Goal: Transaction & Acquisition: Purchase product/service

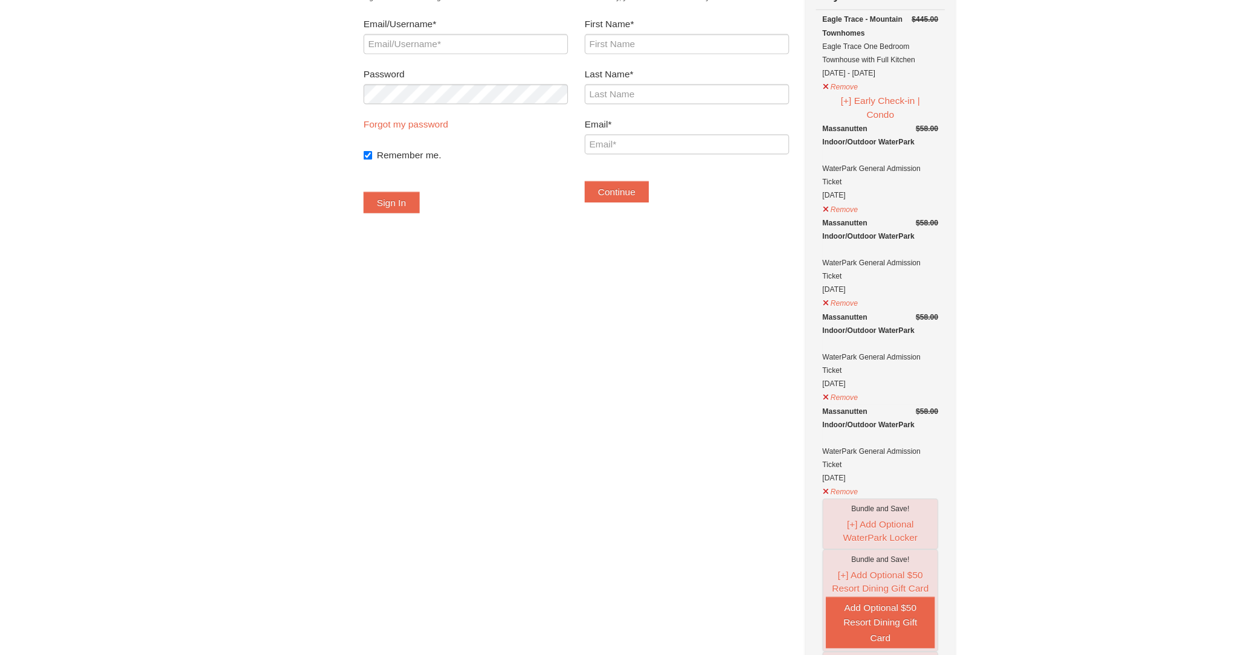
scroll to position [41, 0]
click at [829, 214] on div "Massanutten Indoor/Outdoor WaterPark WaterPark General Admission Ticket [DATE]" at bounding box center [796, 207] width 104 height 72
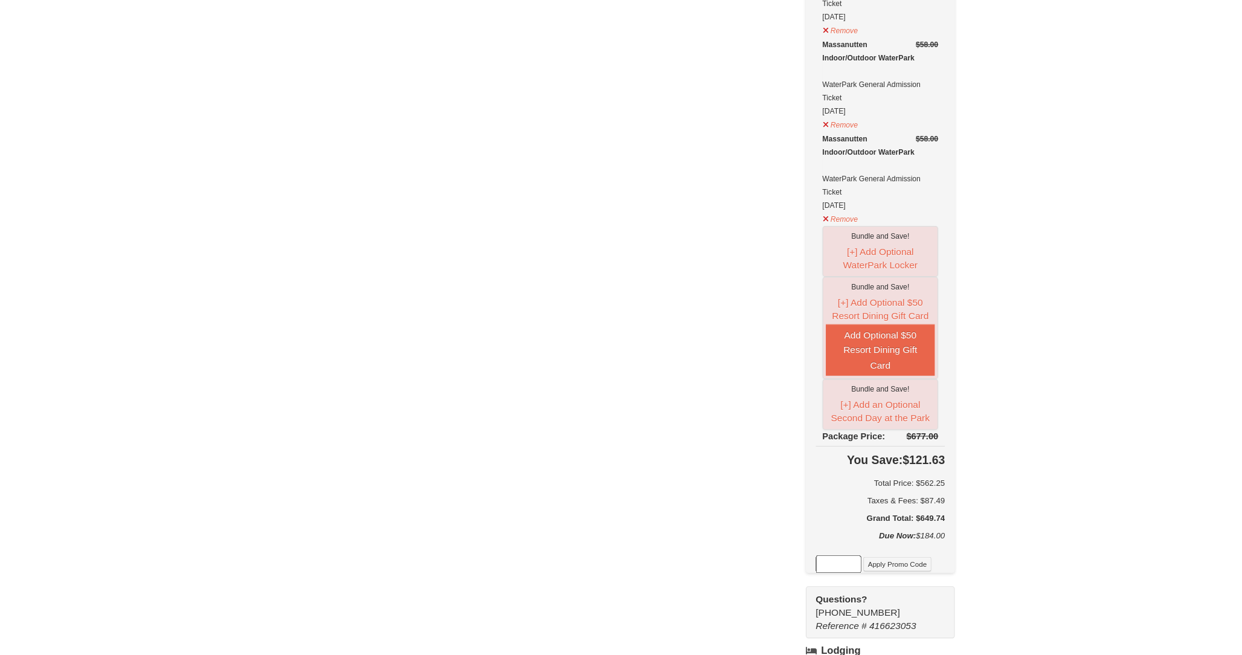
scroll to position [287, 0]
click at [808, 341] on button "[+] Add Optional $50 Resort Dining Gift Card" at bounding box center [796, 341] width 98 height 28
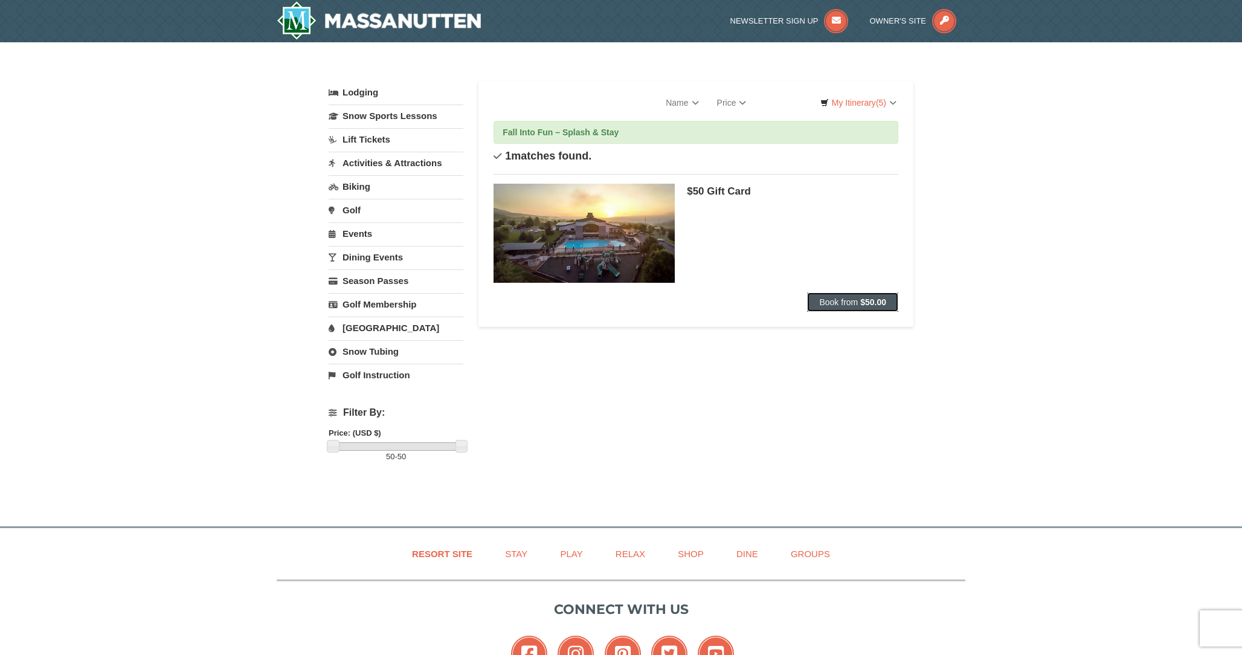
click at [872, 298] on strong "$50.00" at bounding box center [873, 302] width 26 height 10
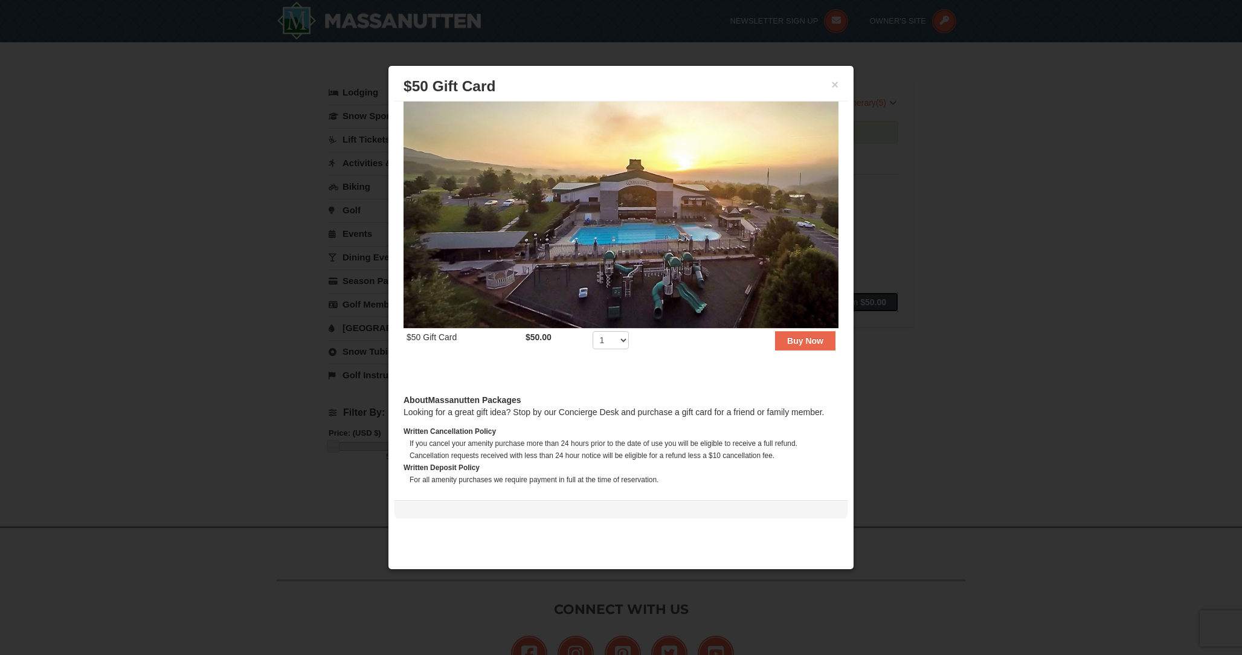
scroll to position [63, 0]
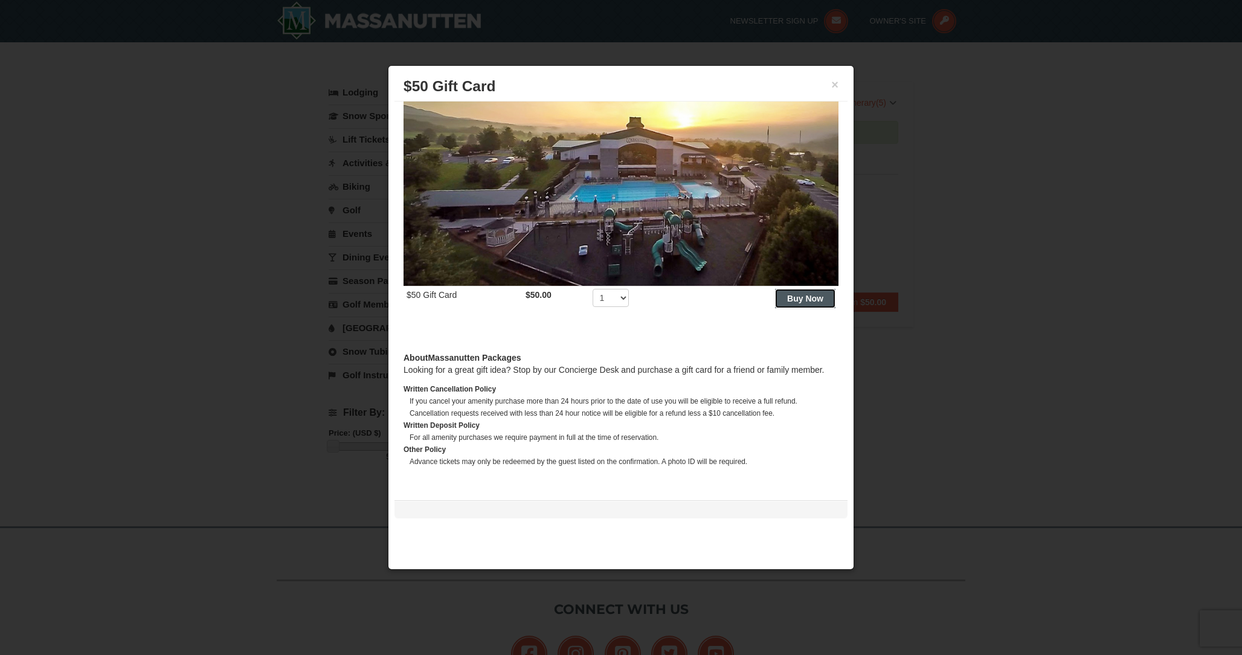
click at [794, 308] on button "Buy Now" at bounding box center [805, 298] width 60 height 19
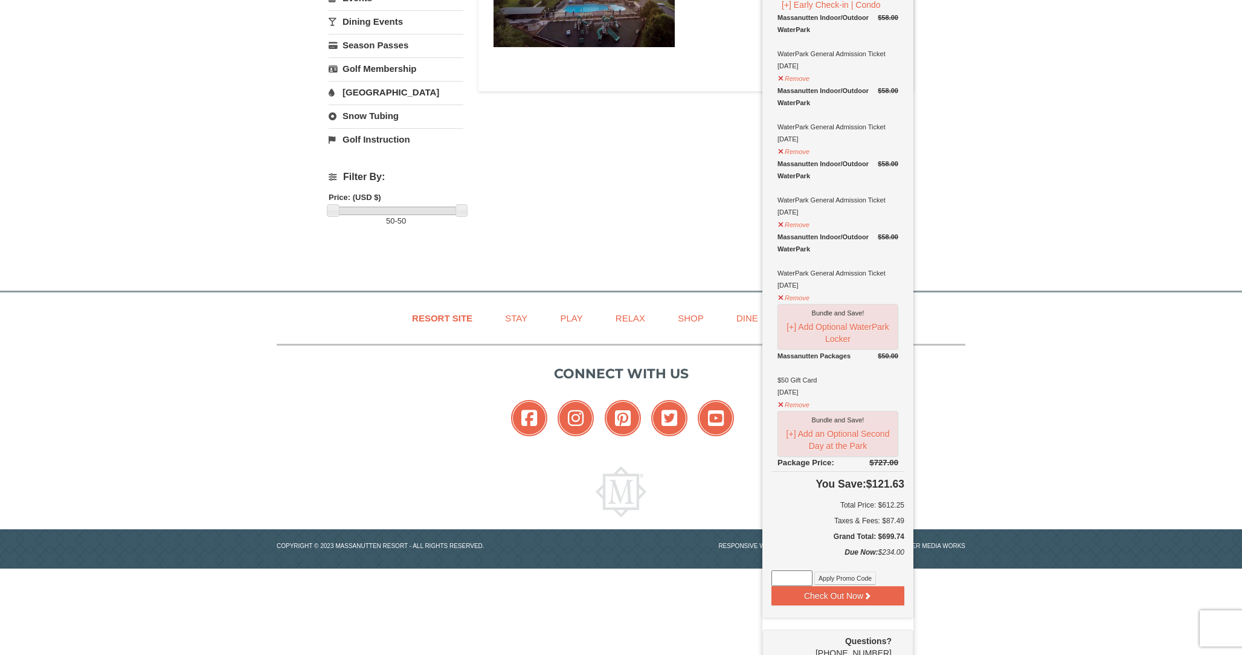
scroll to position [237, 0]
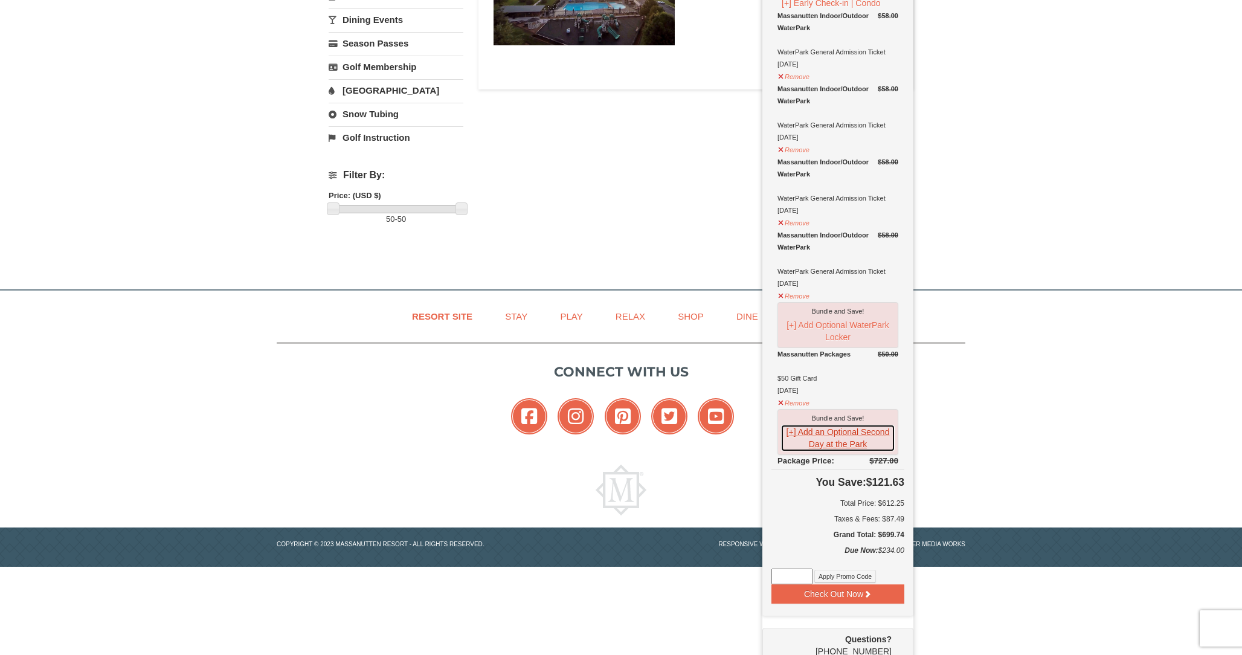
click at [823, 438] on button "[+] Add an Optional Second Day at the Park" at bounding box center [837, 438] width 115 height 28
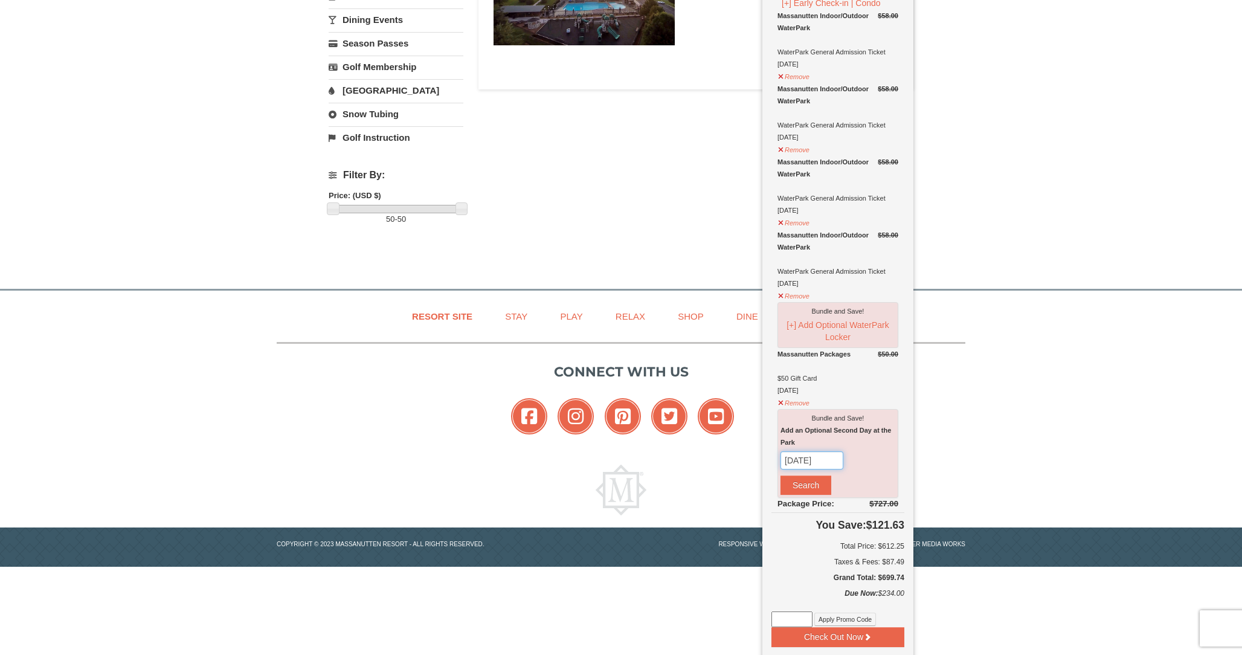
click at [820, 463] on input "[DATE]" at bounding box center [811, 460] width 63 height 18
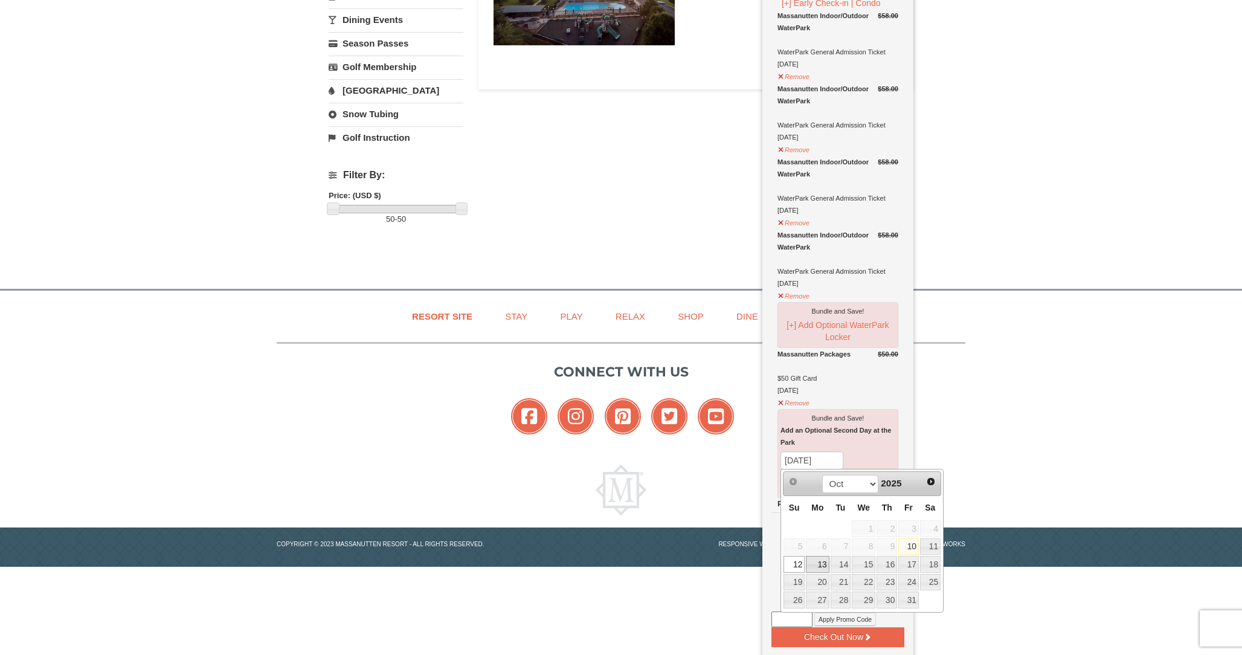
click at [820, 570] on link "13" at bounding box center [817, 564] width 23 height 17
type input "10/13/2025"
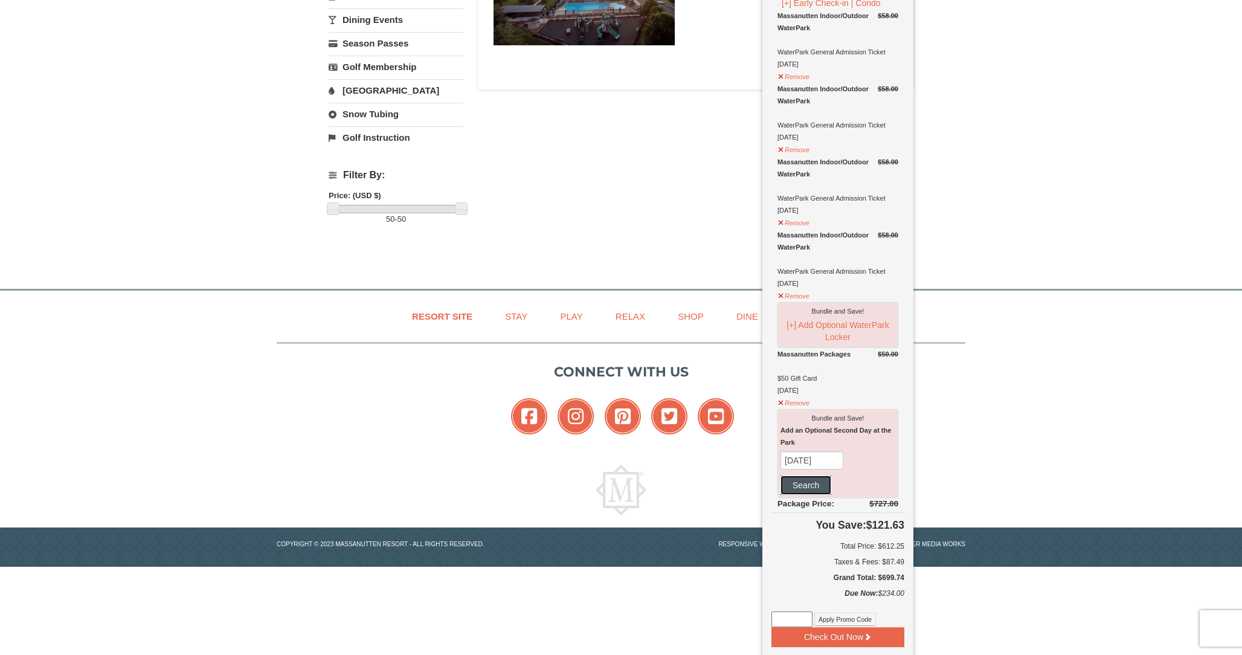
click at [818, 481] on button "Search" at bounding box center [805, 484] width 51 height 19
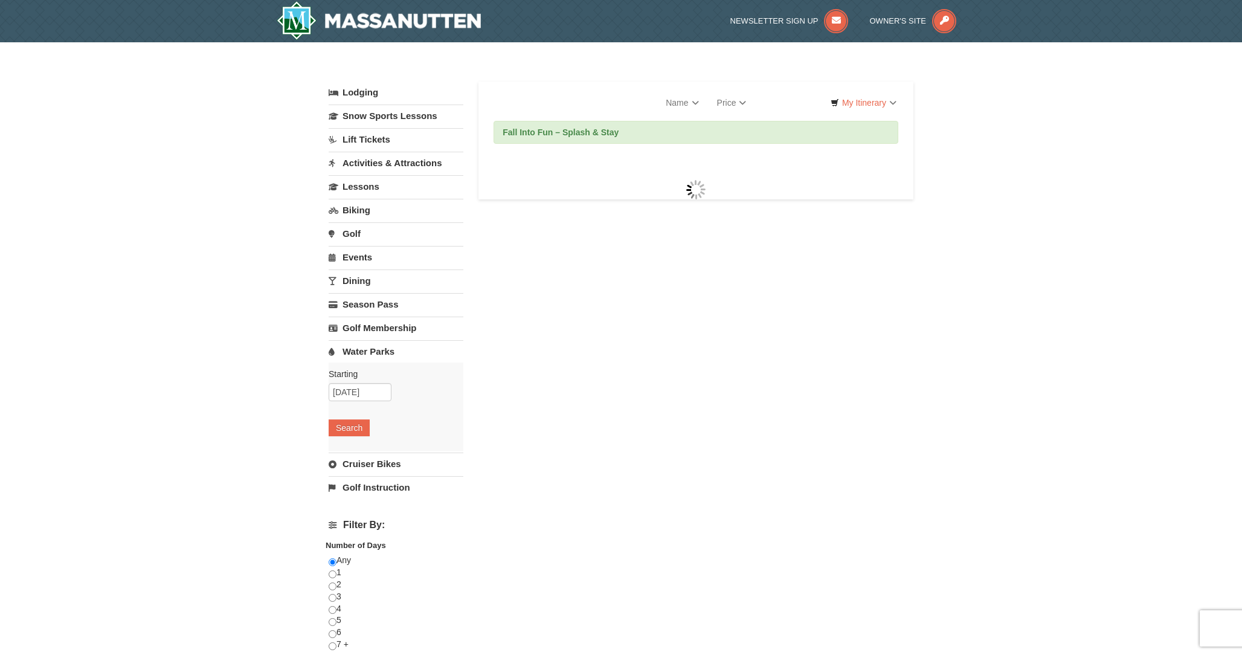
select select "10"
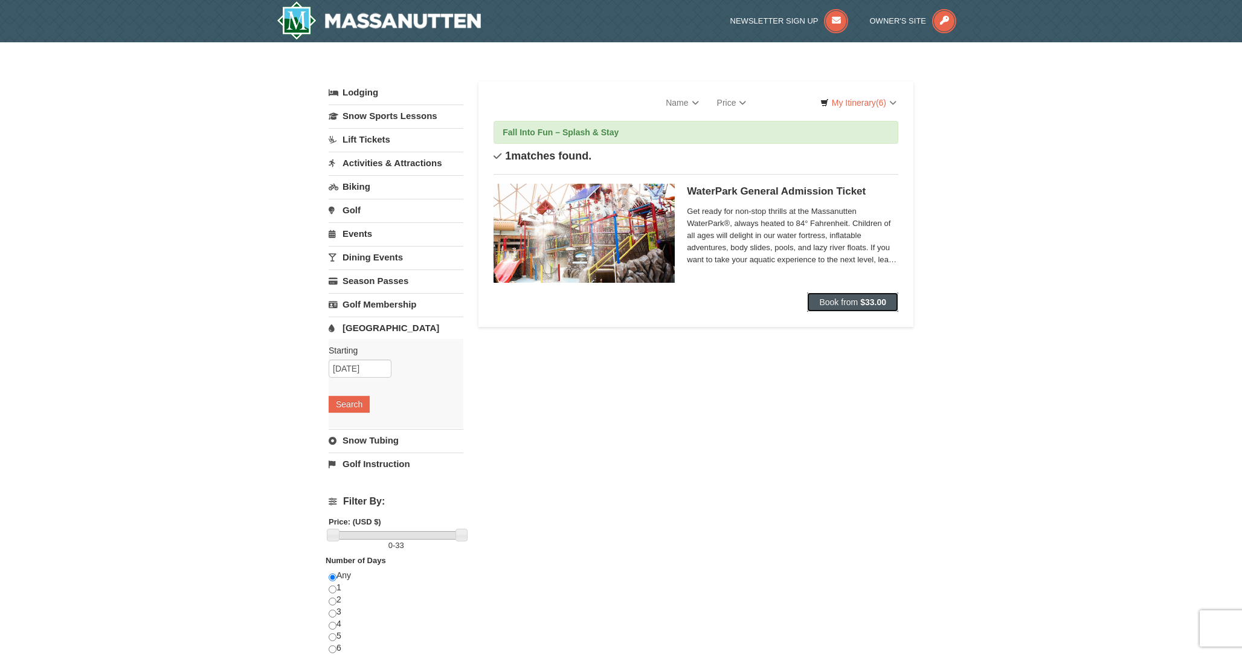
click at [841, 306] on span "Book from" at bounding box center [838, 302] width 39 height 10
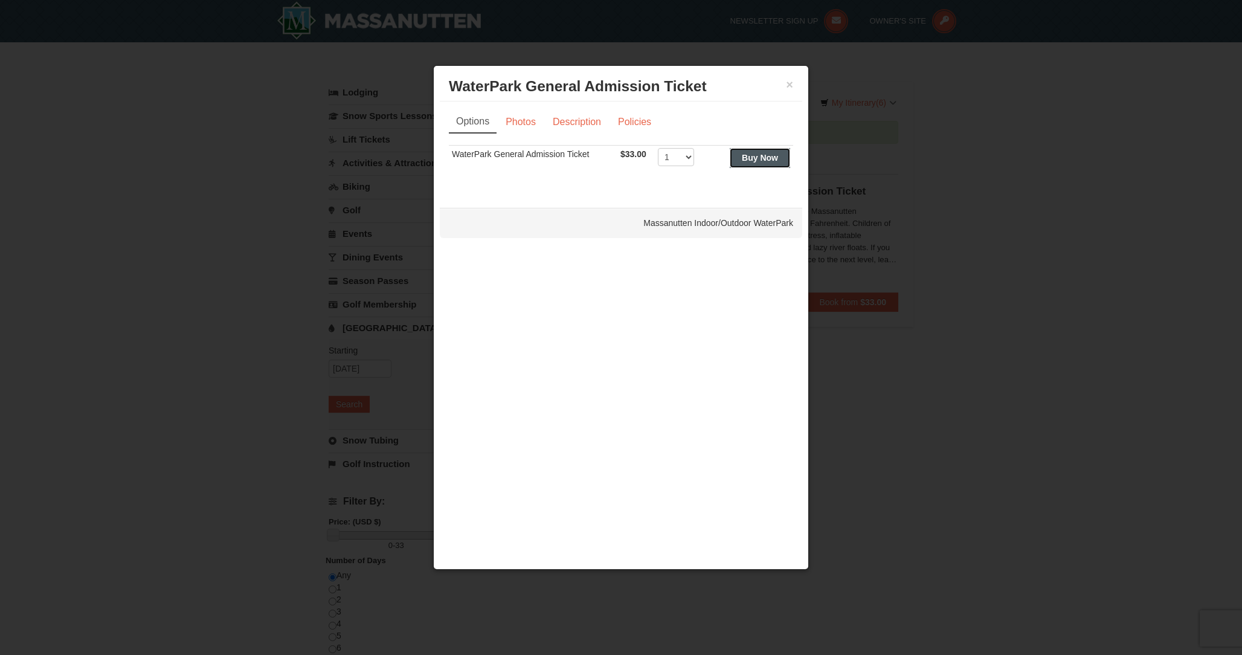
click at [744, 163] on button "Buy Now" at bounding box center [760, 157] width 60 height 19
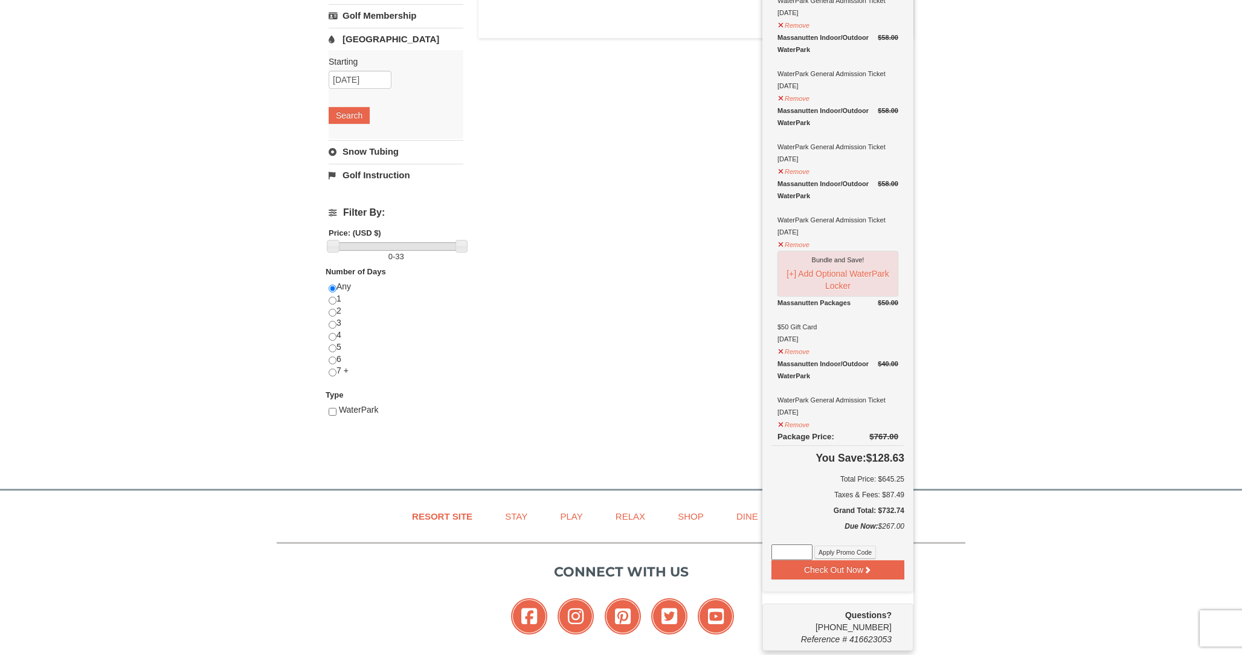
scroll to position [273, 0]
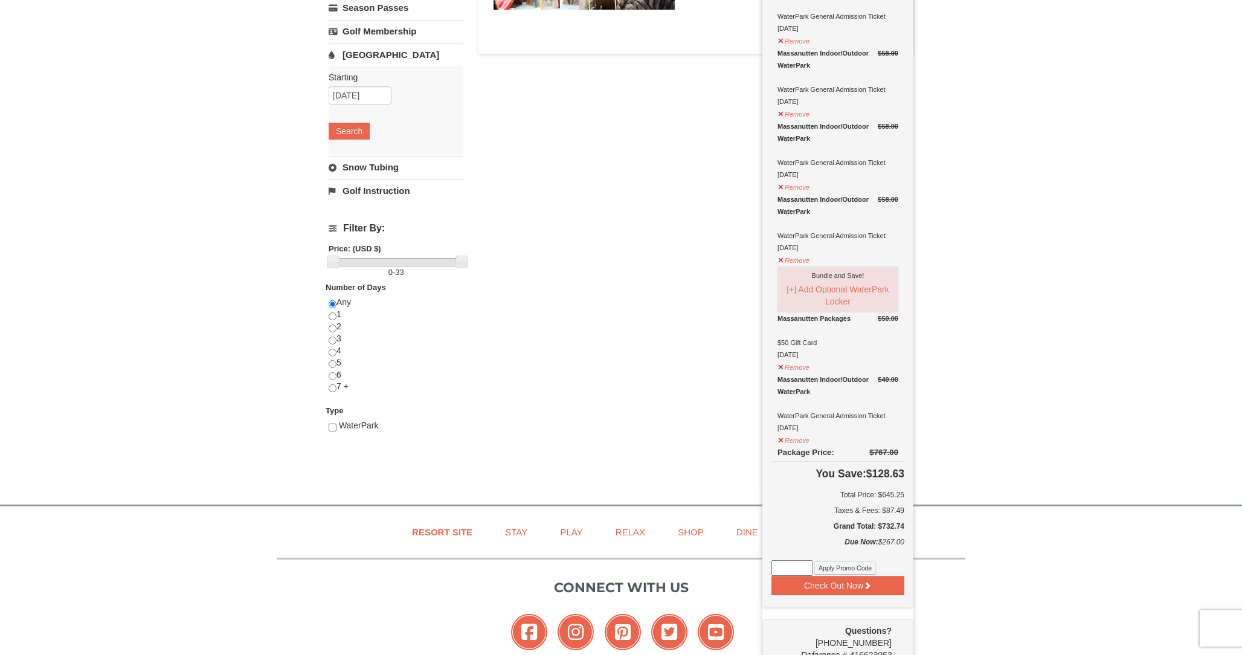
drag, startPoint x: 789, startPoint y: 414, endPoint x: 837, endPoint y: 429, distance: 50.0
click at [837, 429] on div "Massanutten Indoor/Outdoor WaterPark WaterPark General Admission Ticket 10/13/2…" at bounding box center [837, 403] width 121 height 60
click at [805, 442] on button "Remove" at bounding box center [793, 438] width 33 height 15
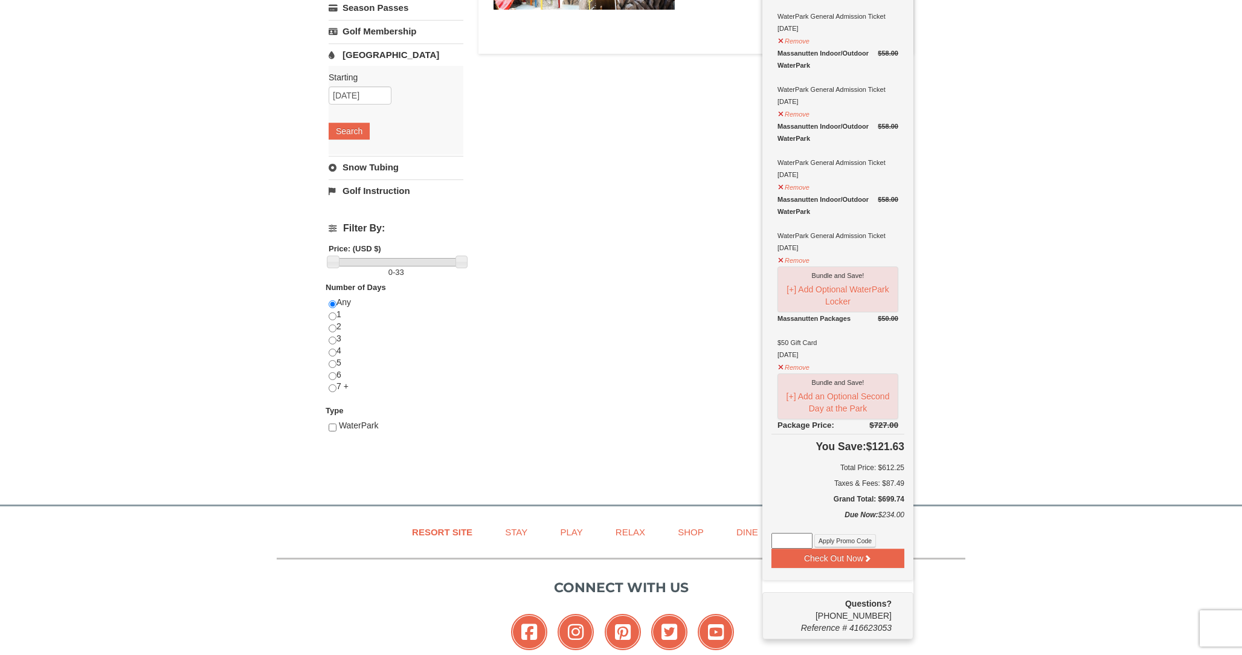
scroll to position [269, 0]
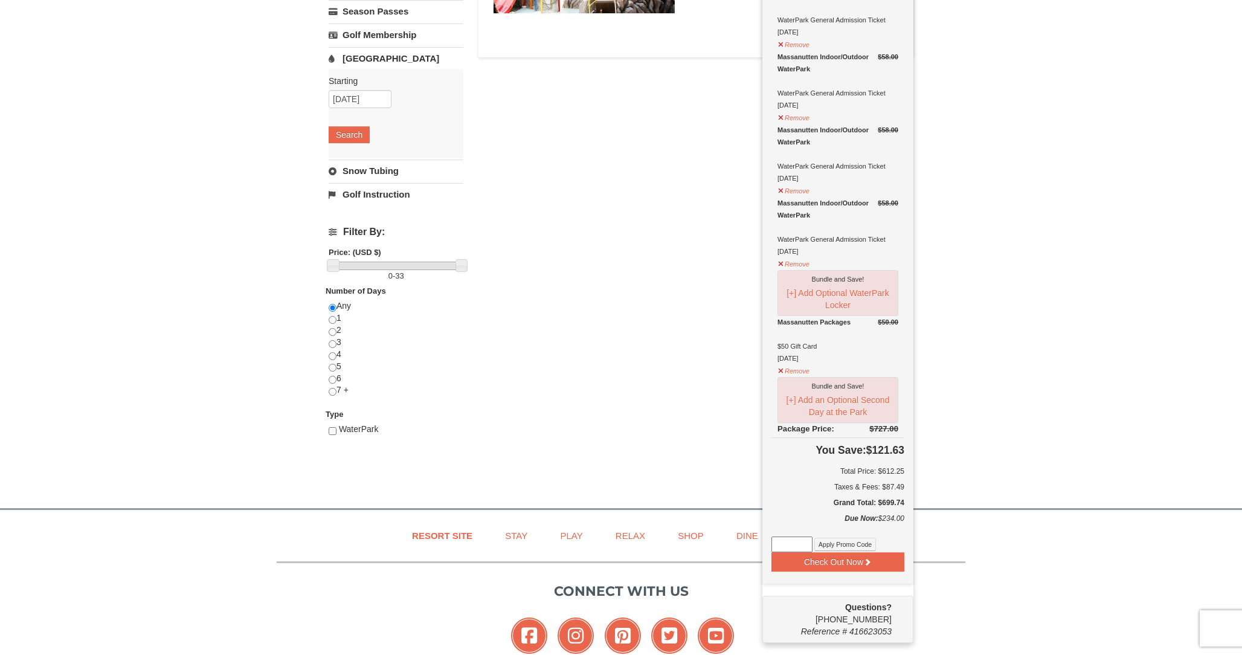
drag, startPoint x: 779, startPoint y: 346, endPoint x: 803, endPoint y: 346, distance: 23.6
click at [803, 346] on div "Massanutten Packages $50 Gift Card 10/10/2025" at bounding box center [837, 340] width 121 height 48
click at [799, 370] on button "Remove" at bounding box center [793, 369] width 33 height 15
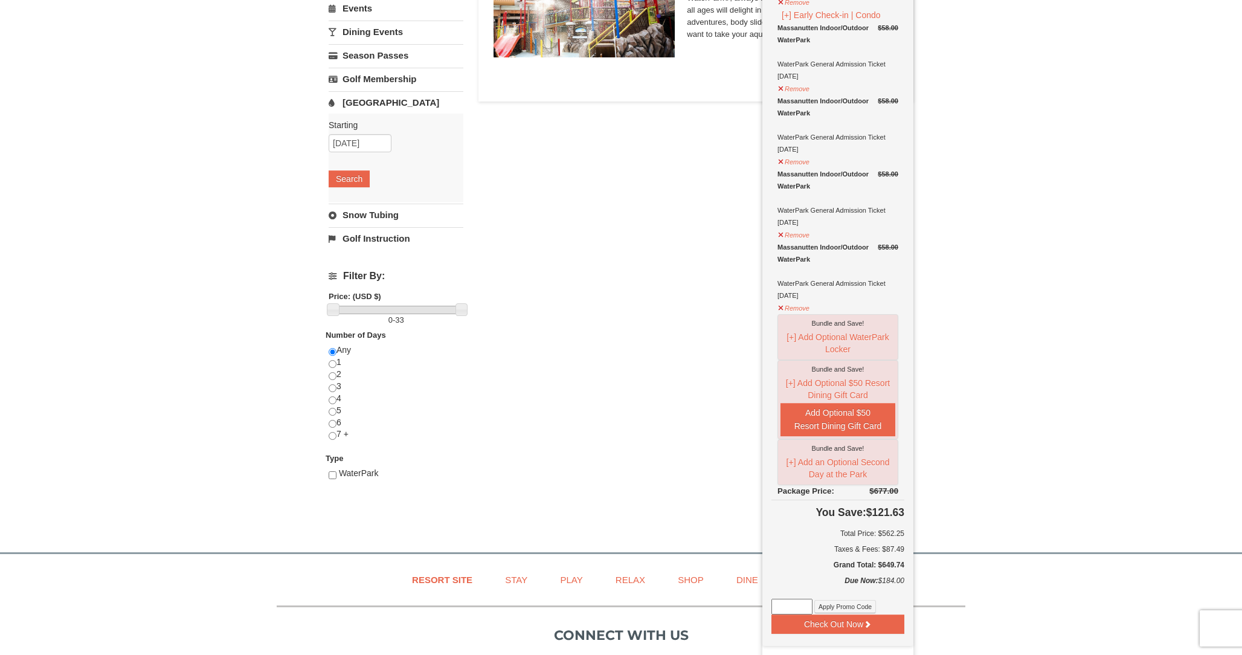
scroll to position [413, 0]
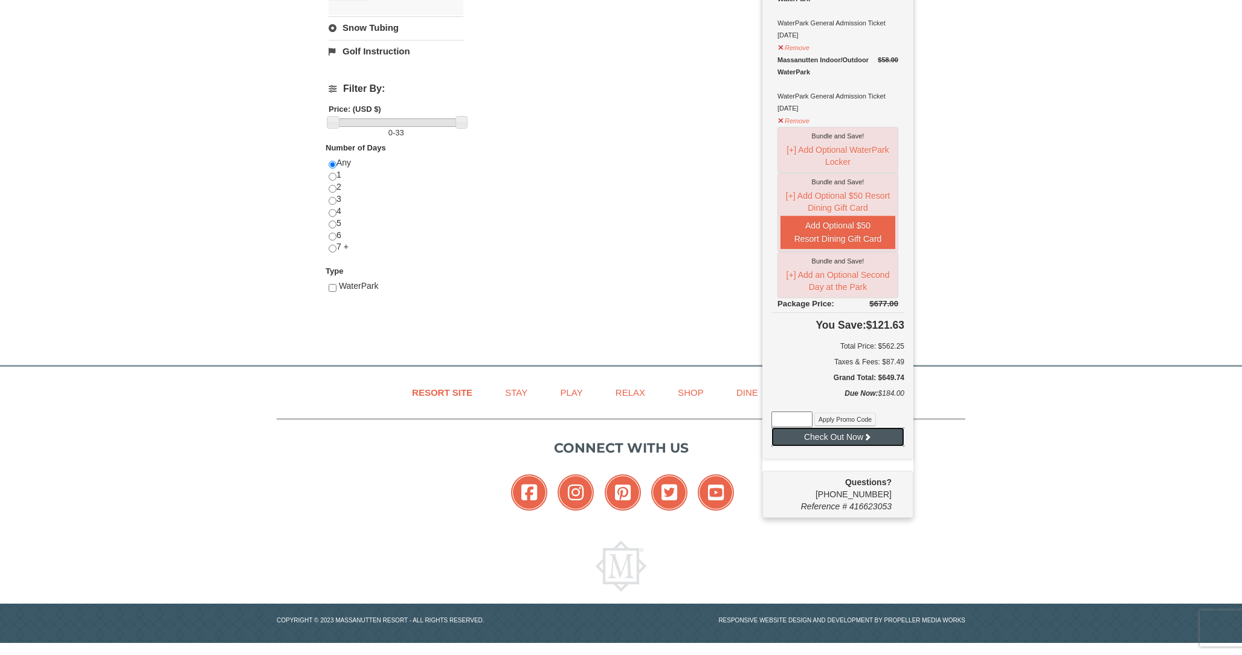
click at [858, 440] on button "Check Out Now" at bounding box center [837, 436] width 133 height 19
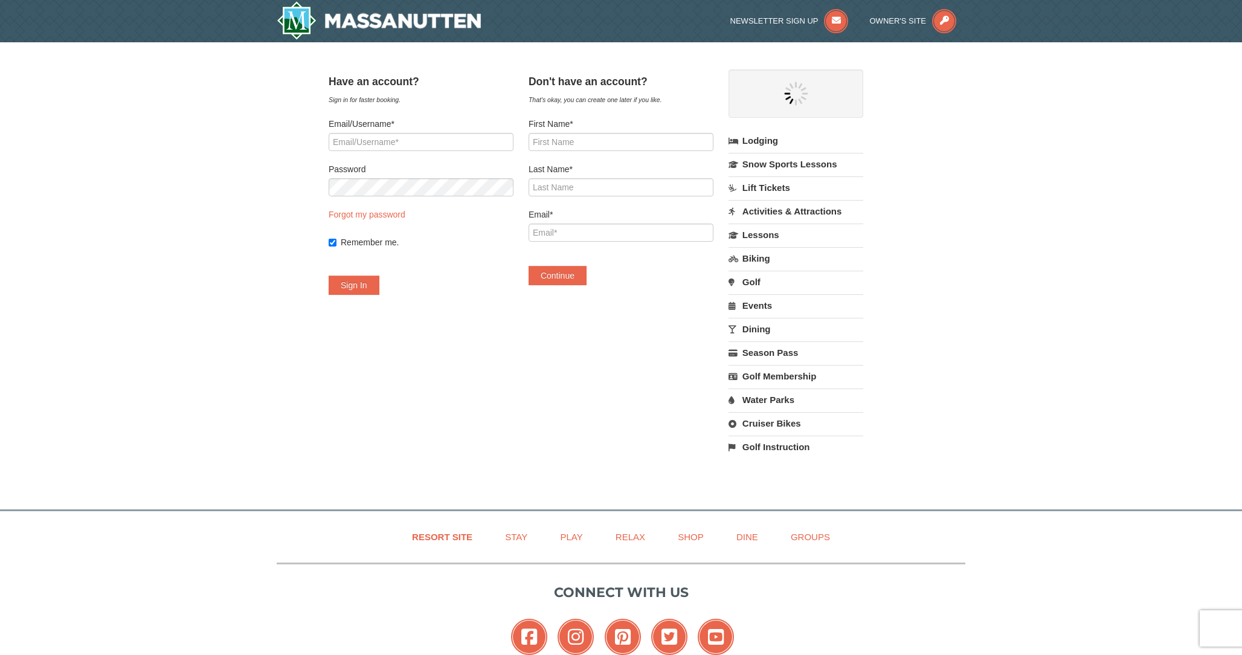
select select "10"
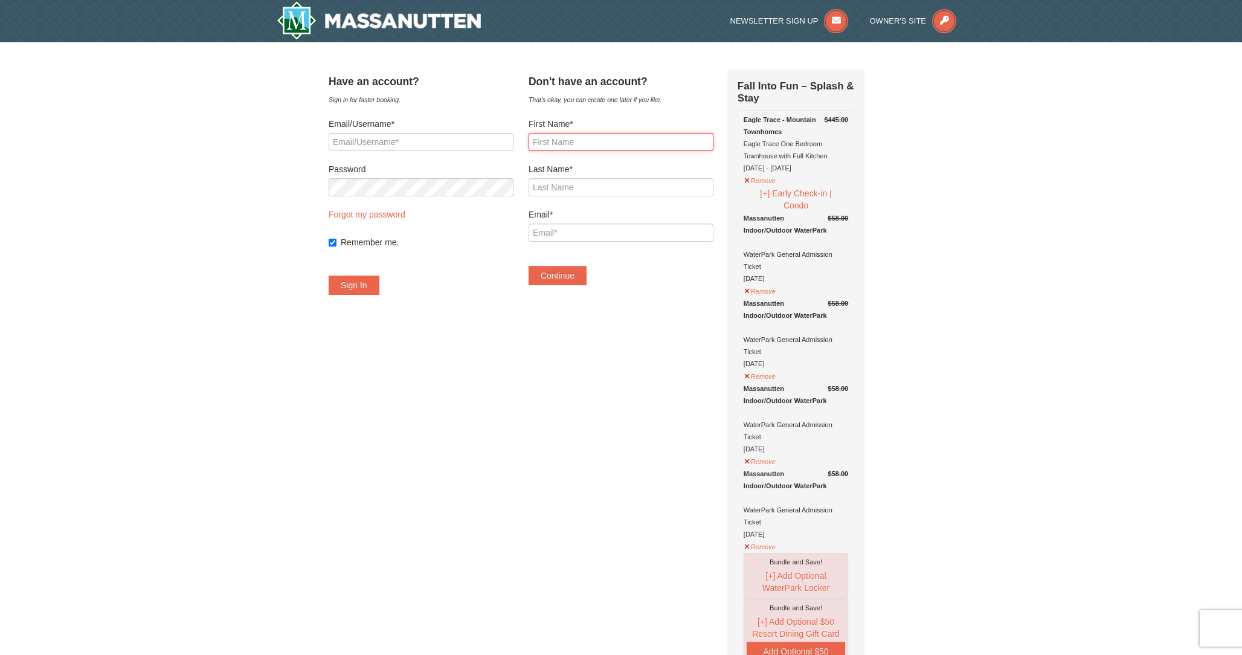
click at [583, 147] on input "First Name*" at bounding box center [620, 142] width 185 height 18
type input "Vinay"
type input "Bhatia"
type input "vinay.bhatia2@gmail.com"
click at [580, 269] on button "Continue" at bounding box center [557, 275] width 58 height 19
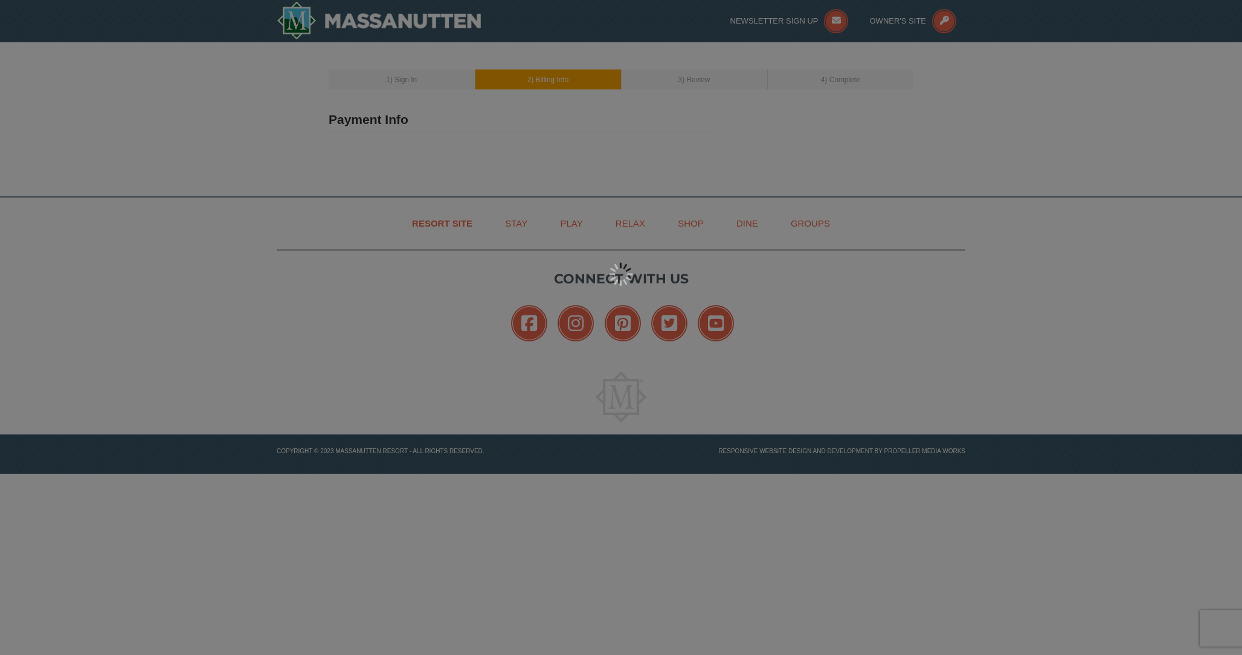
type input "[PERSON_NAME]"
type input "[EMAIL_ADDRESS][DOMAIN_NAME]"
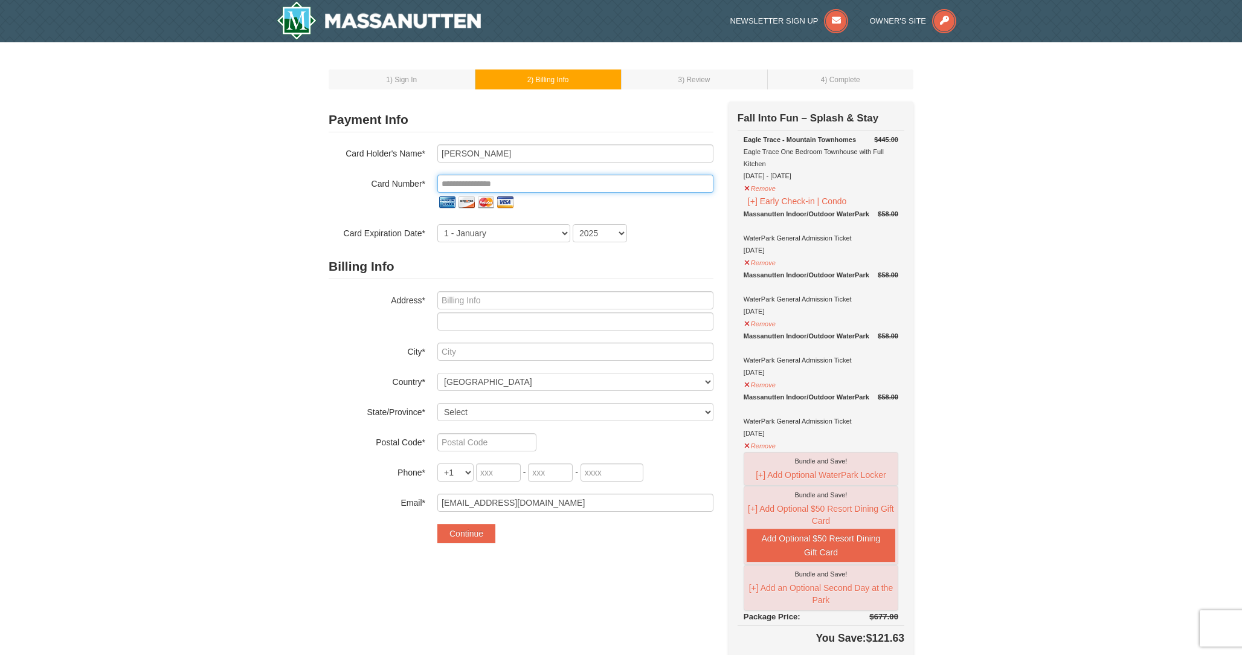
click at [475, 178] on input "tel" at bounding box center [575, 184] width 276 height 18
type input "**********"
select select "11"
select select "2028"
click at [525, 297] on input "text" at bounding box center [575, 300] width 276 height 18
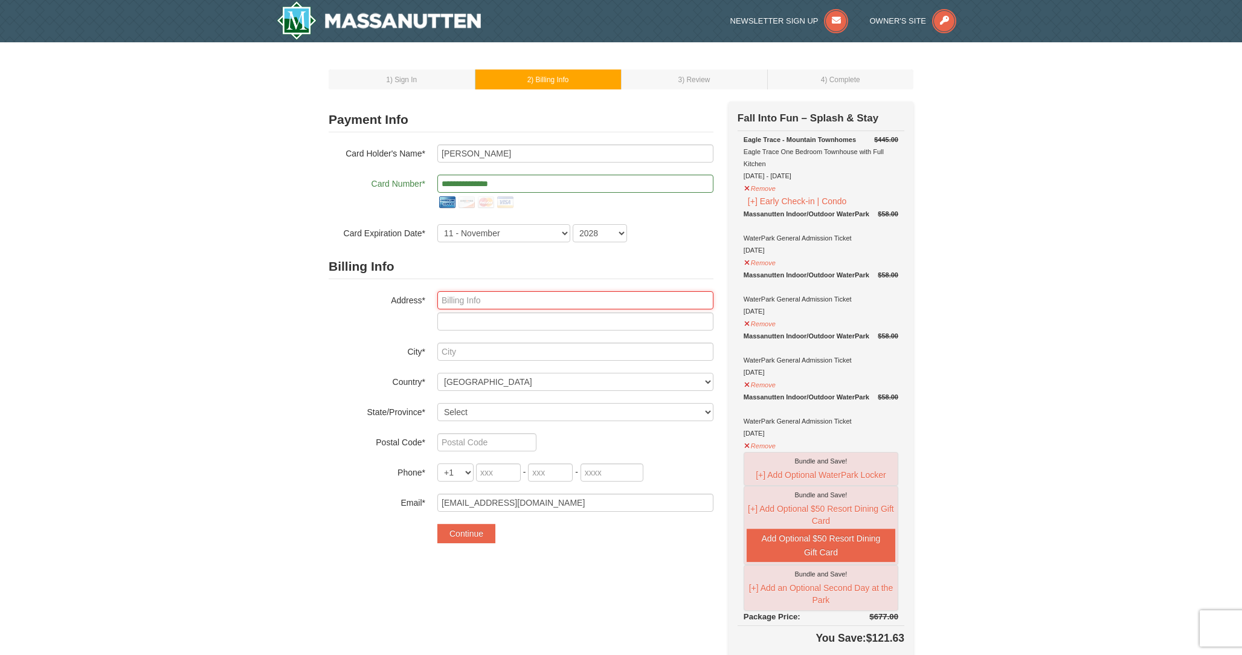
type input "[STREET_ADDRESS]"
type input "Callalily way"
type input "Brambleton"
select select "VA"
type input "20148"
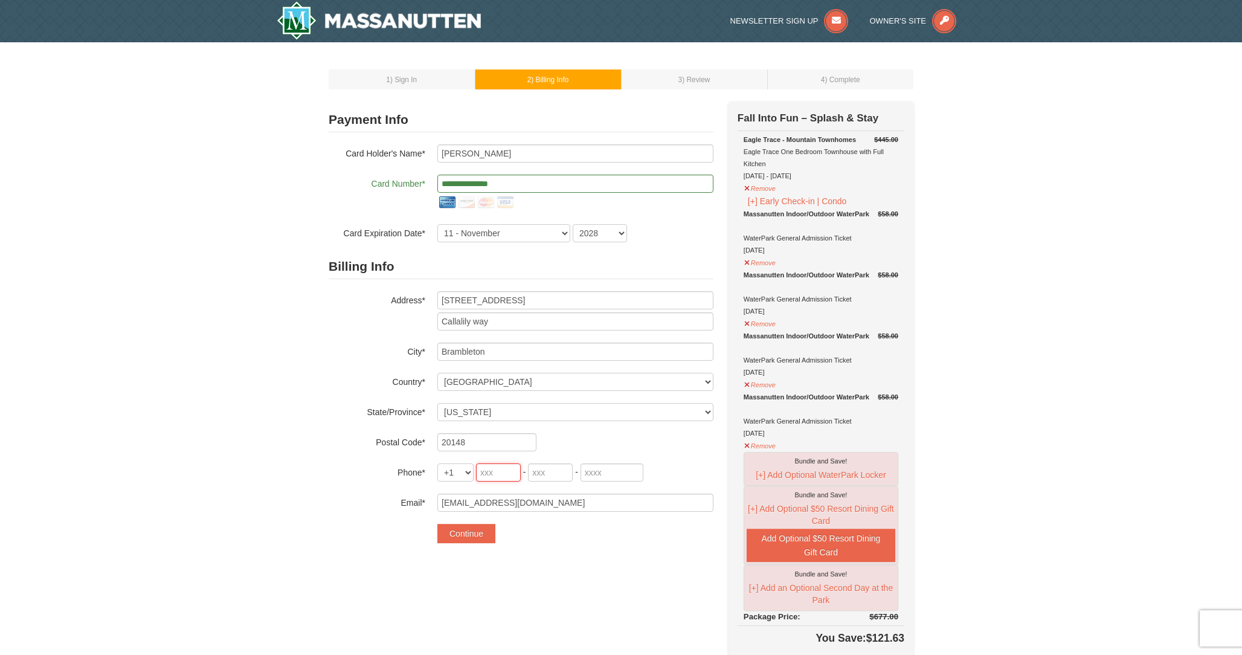
type input "973"
type input "723"
type input "3922"
click at [465, 528] on button "Continue" at bounding box center [466, 533] width 58 height 19
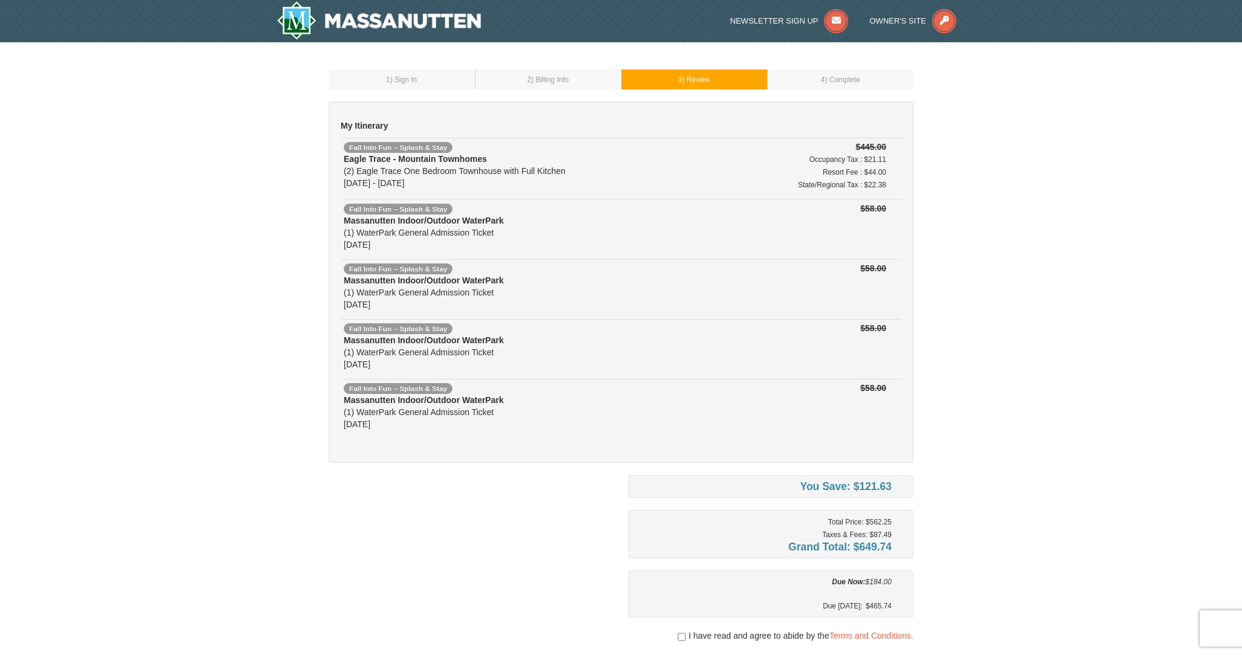
click at [969, 266] on div "1 ) Sign In 2 ) Billing Info 3 ) Review ) Complete ×" at bounding box center [621, 415] width 1242 height 747
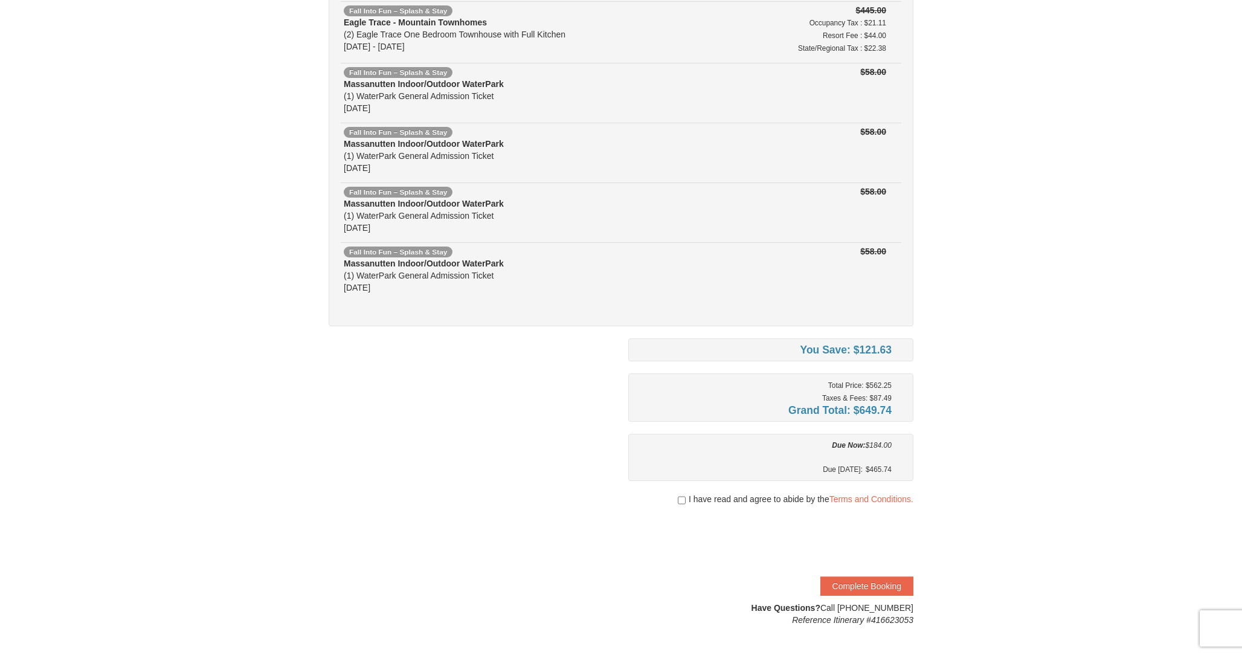
scroll to position [155, 0]
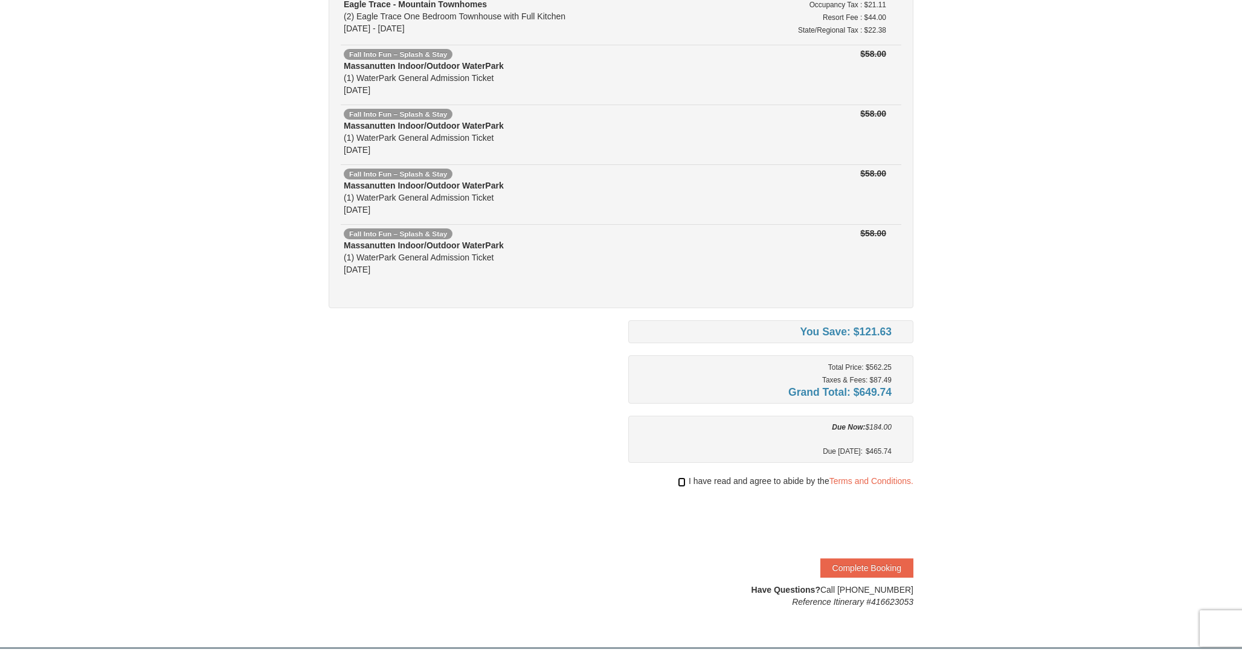
click at [681, 481] on input "checkbox" at bounding box center [682, 482] width 8 height 10
checkbox input "true"
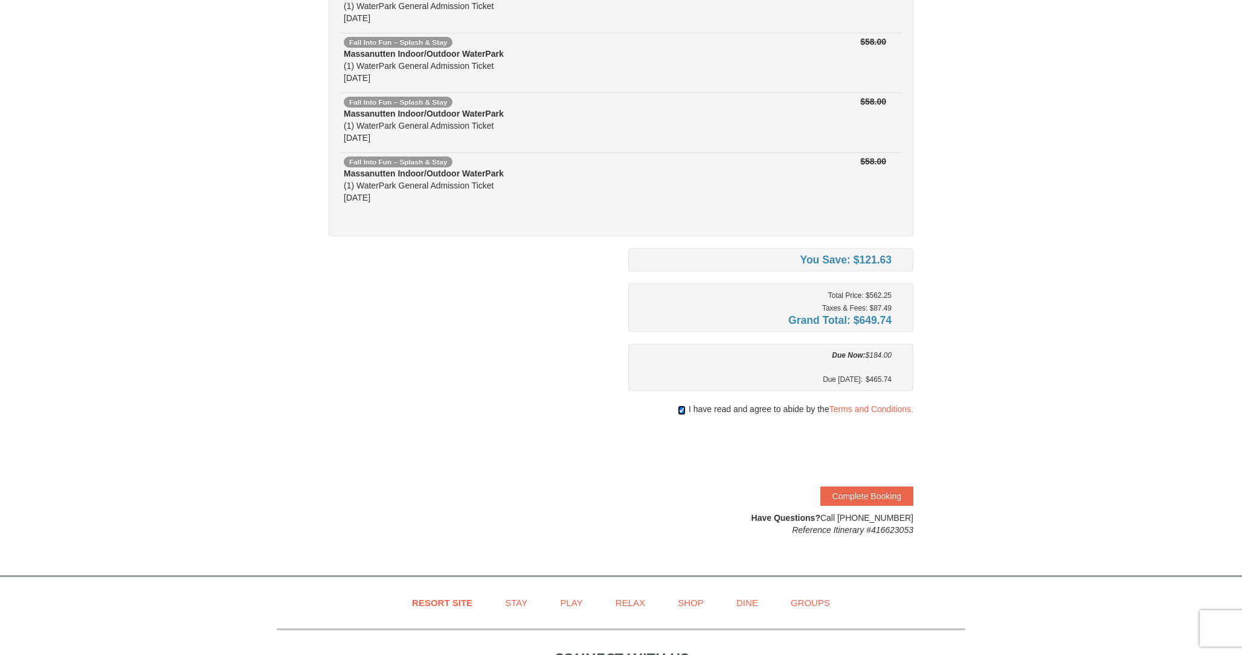
scroll to position [228, 0]
click at [1010, 549] on div "1 ) Sign In 2 ) Billing Info 3 ) Review ) Complete ×" at bounding box center [621, 188] width 1242 height 747
click at [894, 496] on button "Complete Booking" at bounding box center [866, 494] width 93 height 19
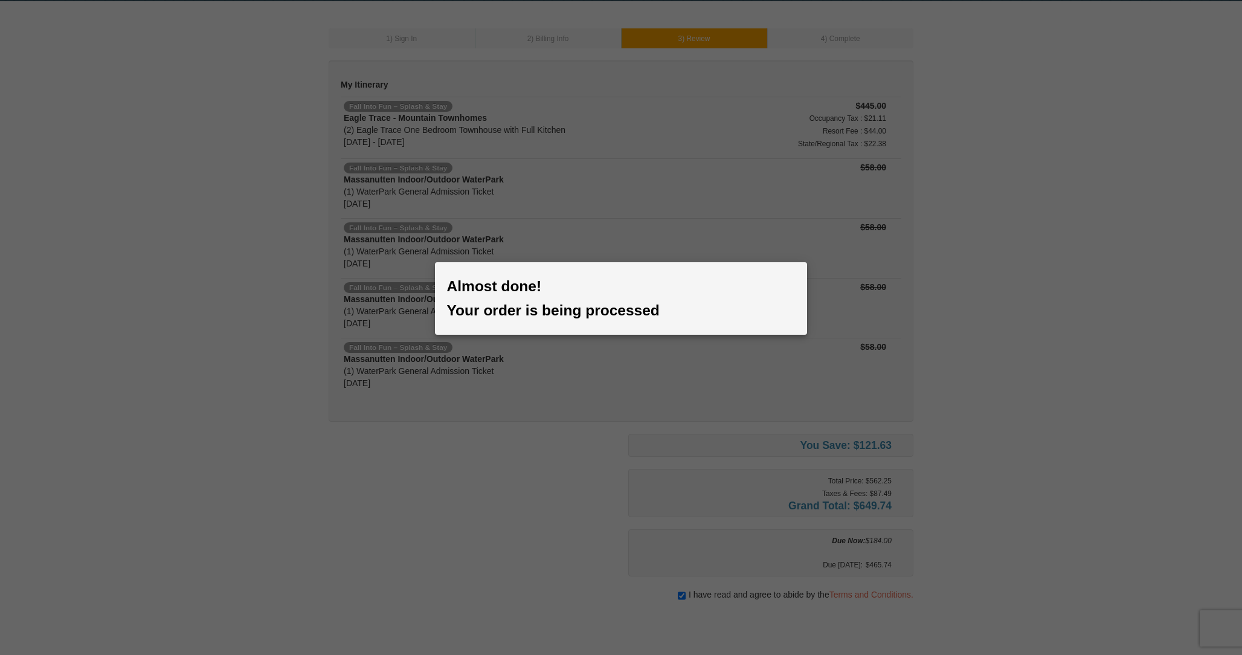
scroll to position [0, 0]
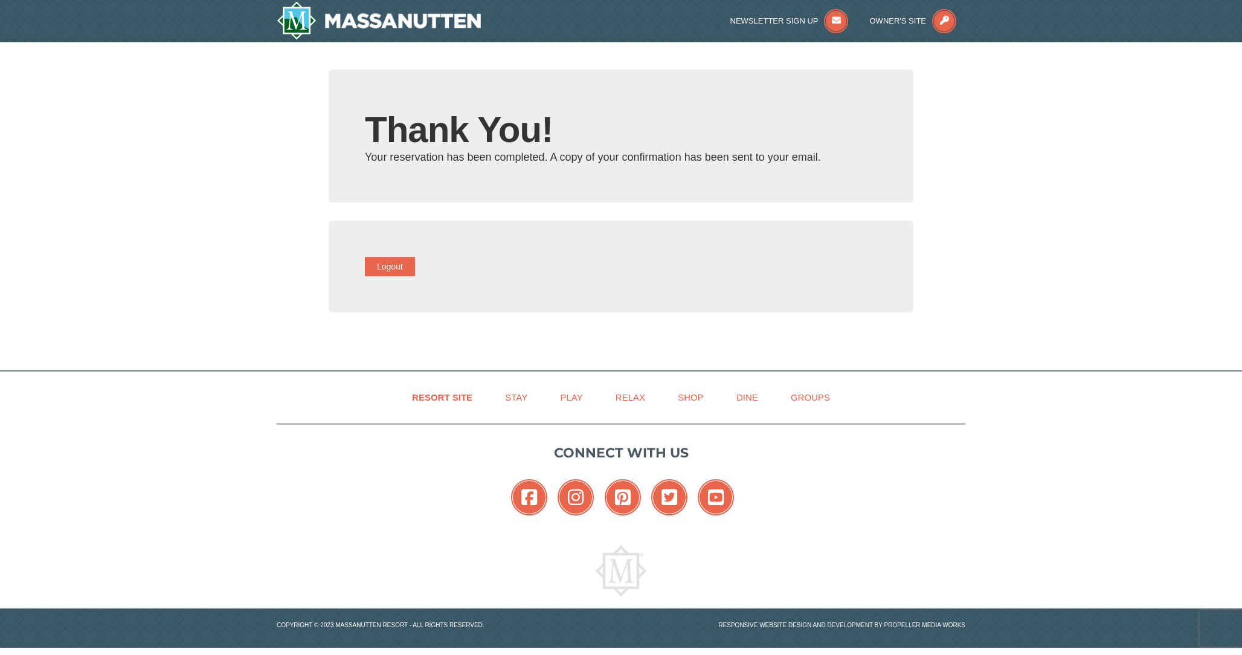
type input "[EMAIL_ADDRESS][DOMAIN_NAME]"
